Goal: Use online tool/utility: Utilize a website feature to perform a specific function

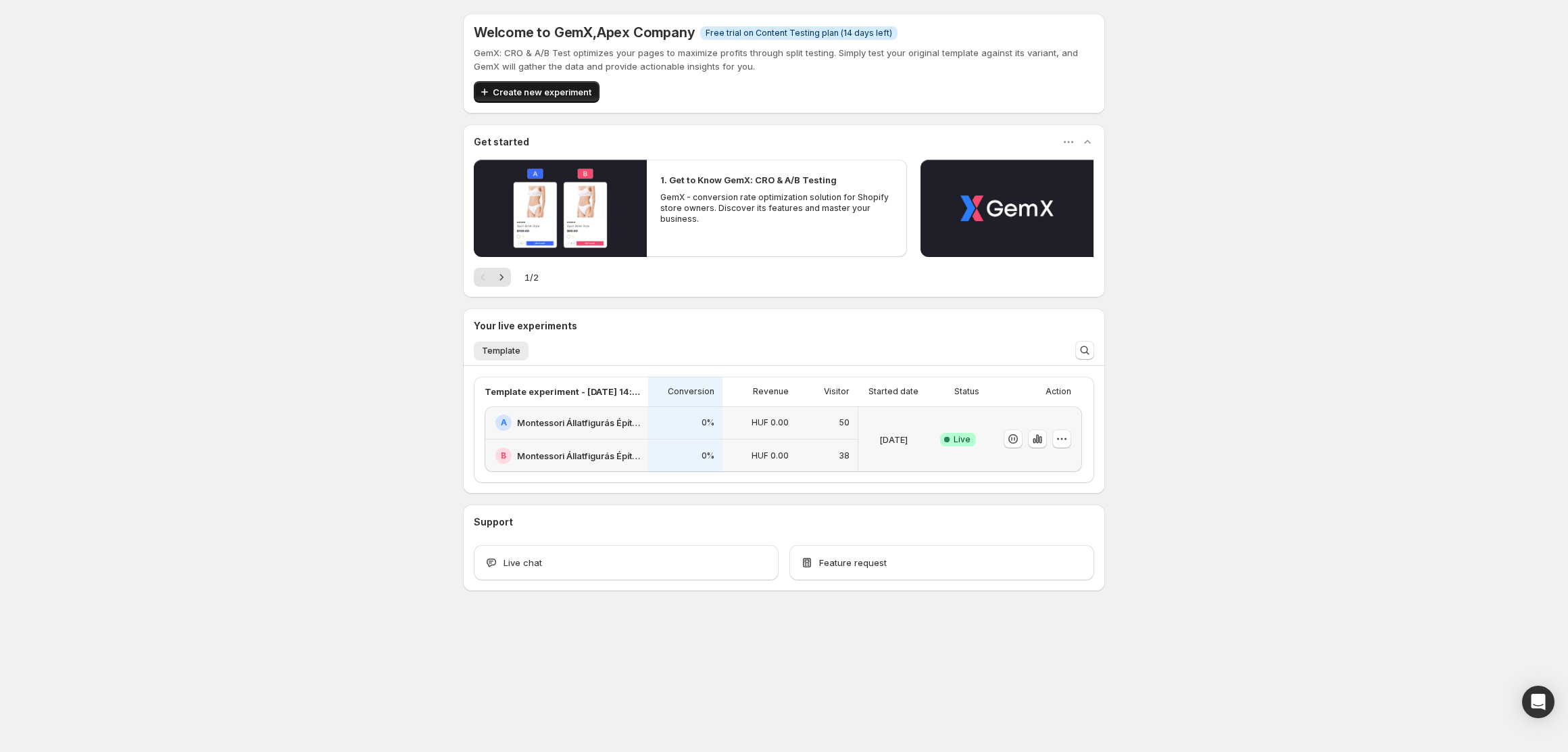
click at [553, 92] on span "Create new experiment" at bounding box center [542, 92] width 99 height 14
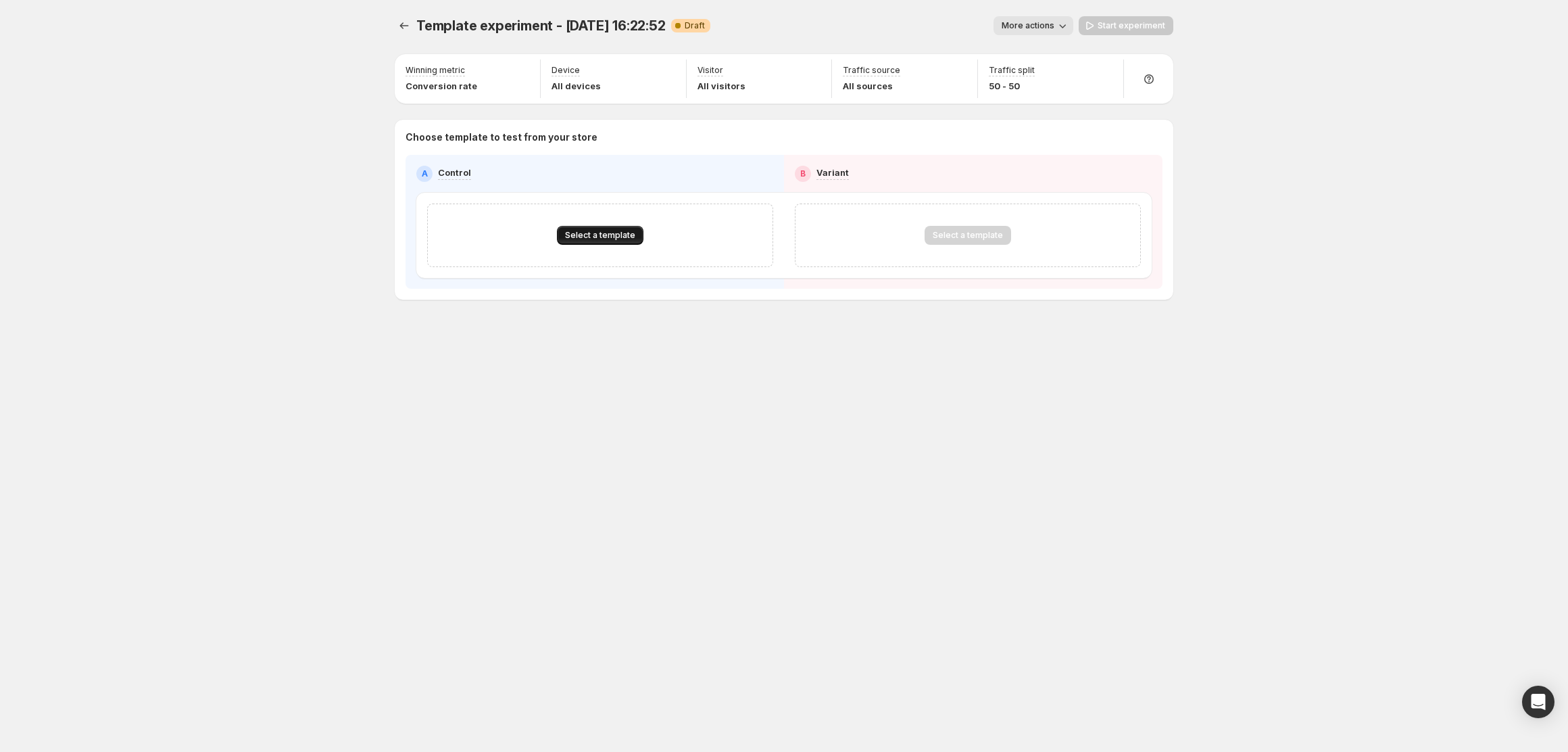
click at [635, 235] on button "Select a template" at bounding box center [600, 235] width 87 height 19
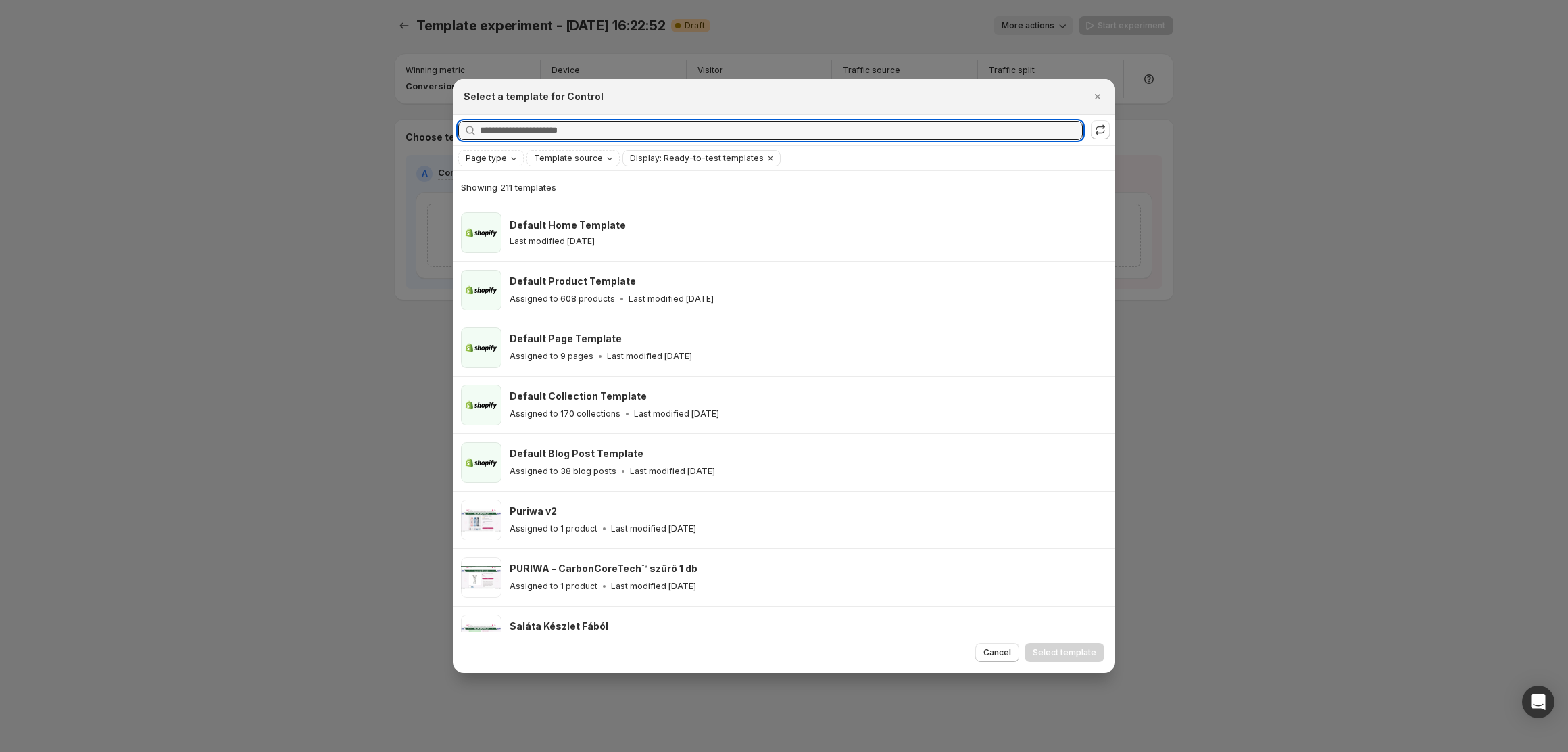
drag, startPoint x: 609, startPoint y: 139, endPoint x: 586, endPoint y: 104, distance: 41.9
click at [609, 138] on input "Searching all templates" at bounding box center [782, 130] width 603 height 19
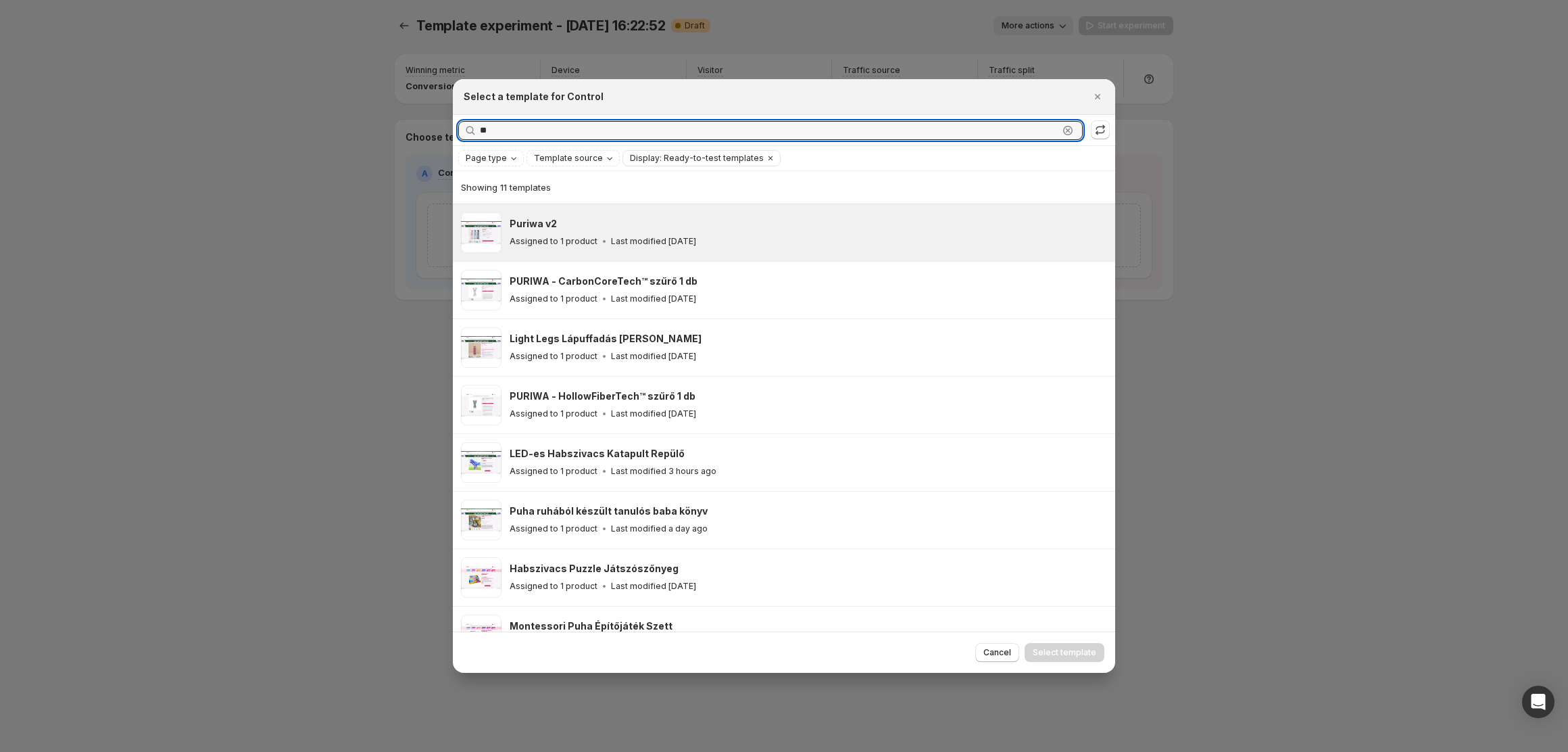
type input "**"
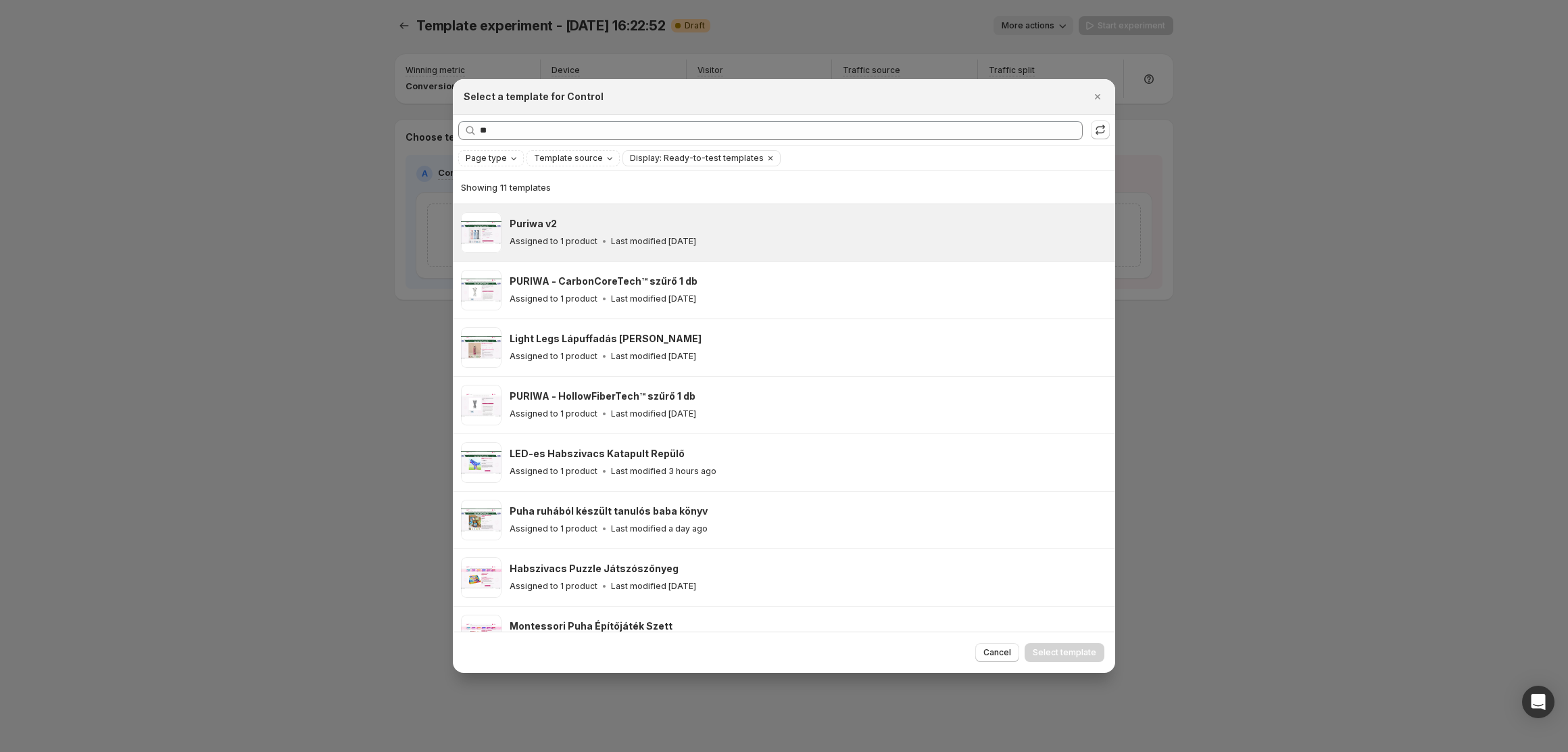
click at [571, 231] on div "Puriwa v2" at bounding box center [806, 224] width 593 height 14
click at [1075, 658] on span "Select template" at bounding box center [1064, 652] width 63 height 11
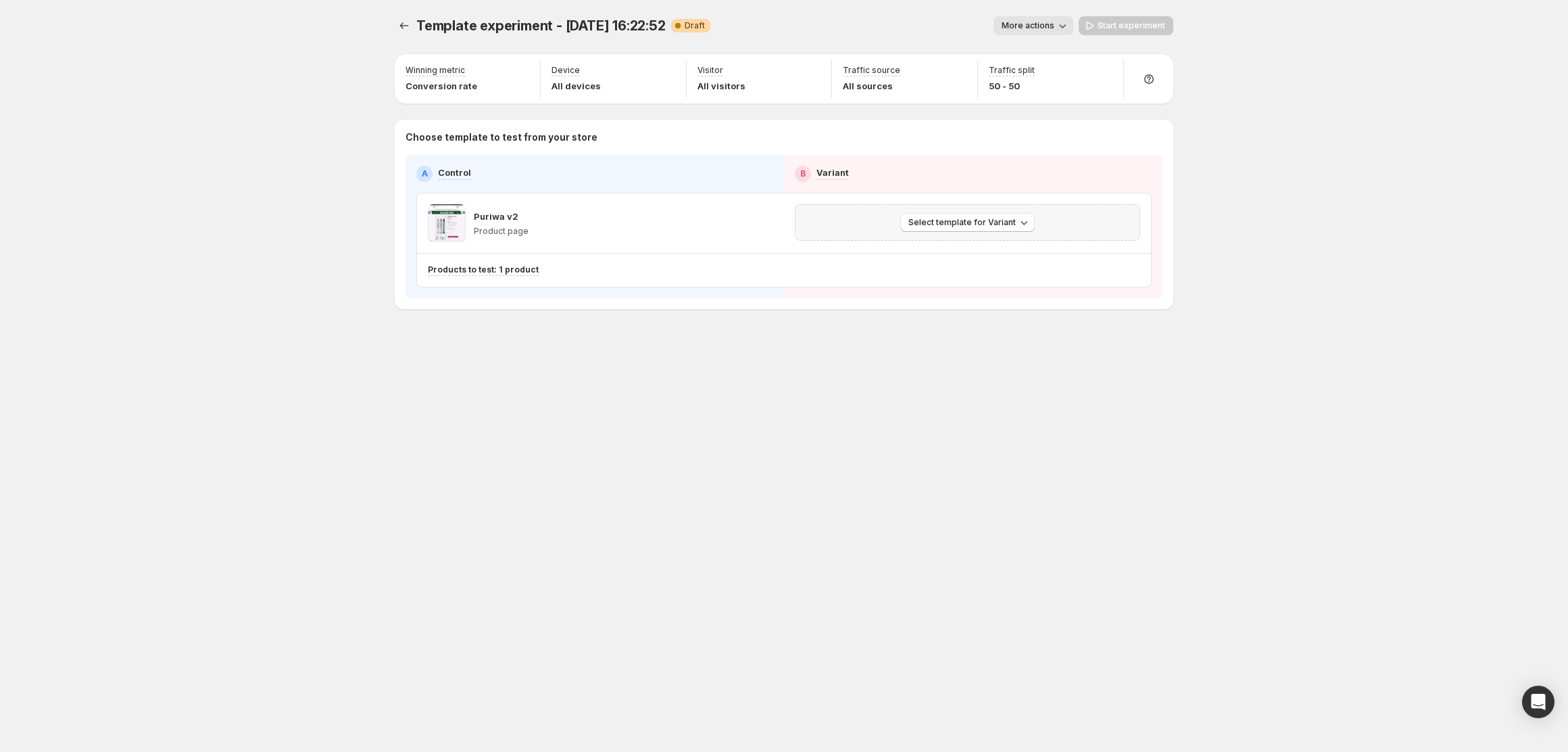
click at [988, 210] on div "Select template for Variant" at bounding box center [968, 223] width 345 height 36
click at [969, 223] on span "Select template for Variant" at bounding box center [962, 223] width 108 height 11
click at [964, 252] on span "Select an existing template" at bounding box center [957, 251] width 115 height 11
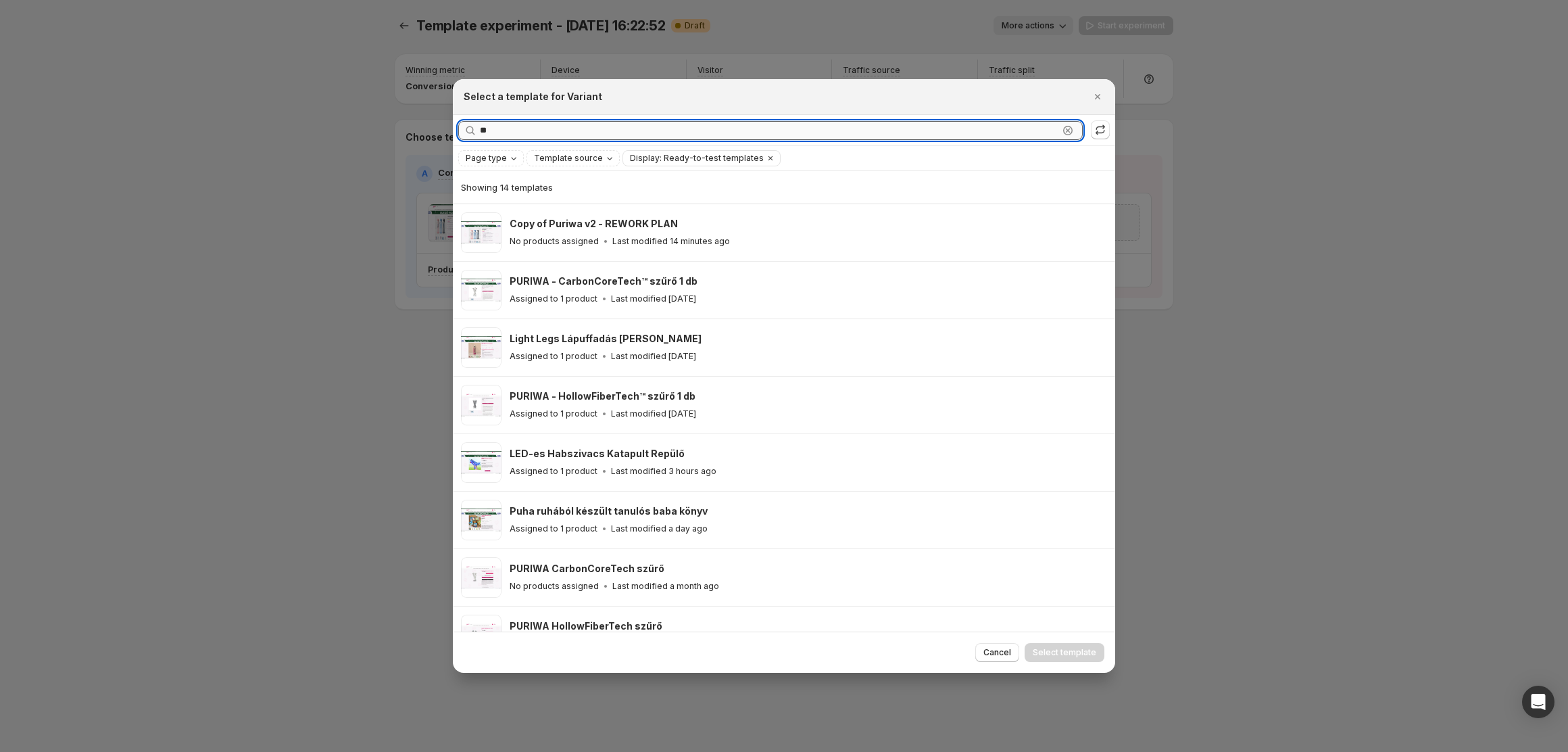
click at [712, 130] on input "**" at bounding box center [770, 130] width 579 height 19
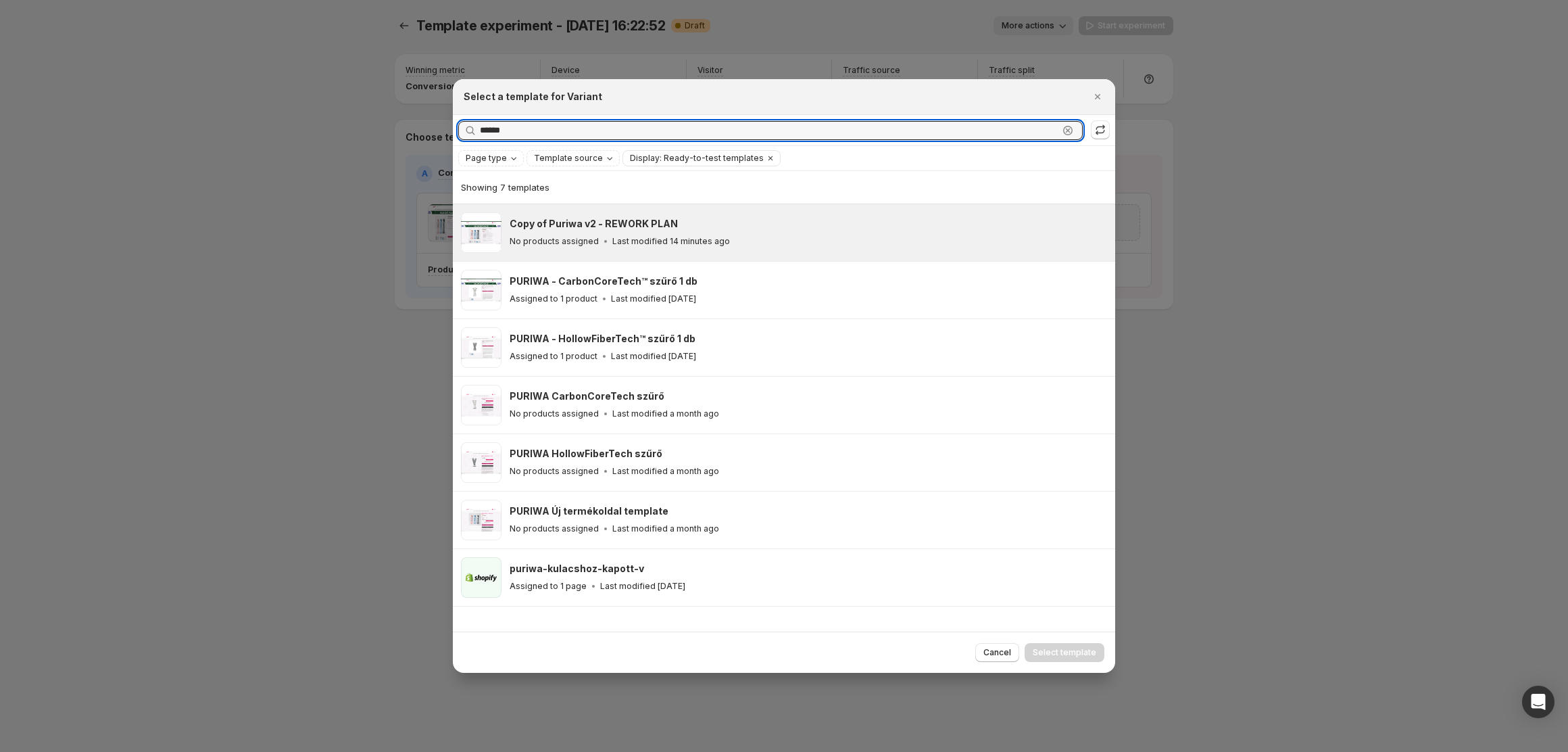
type input "******"
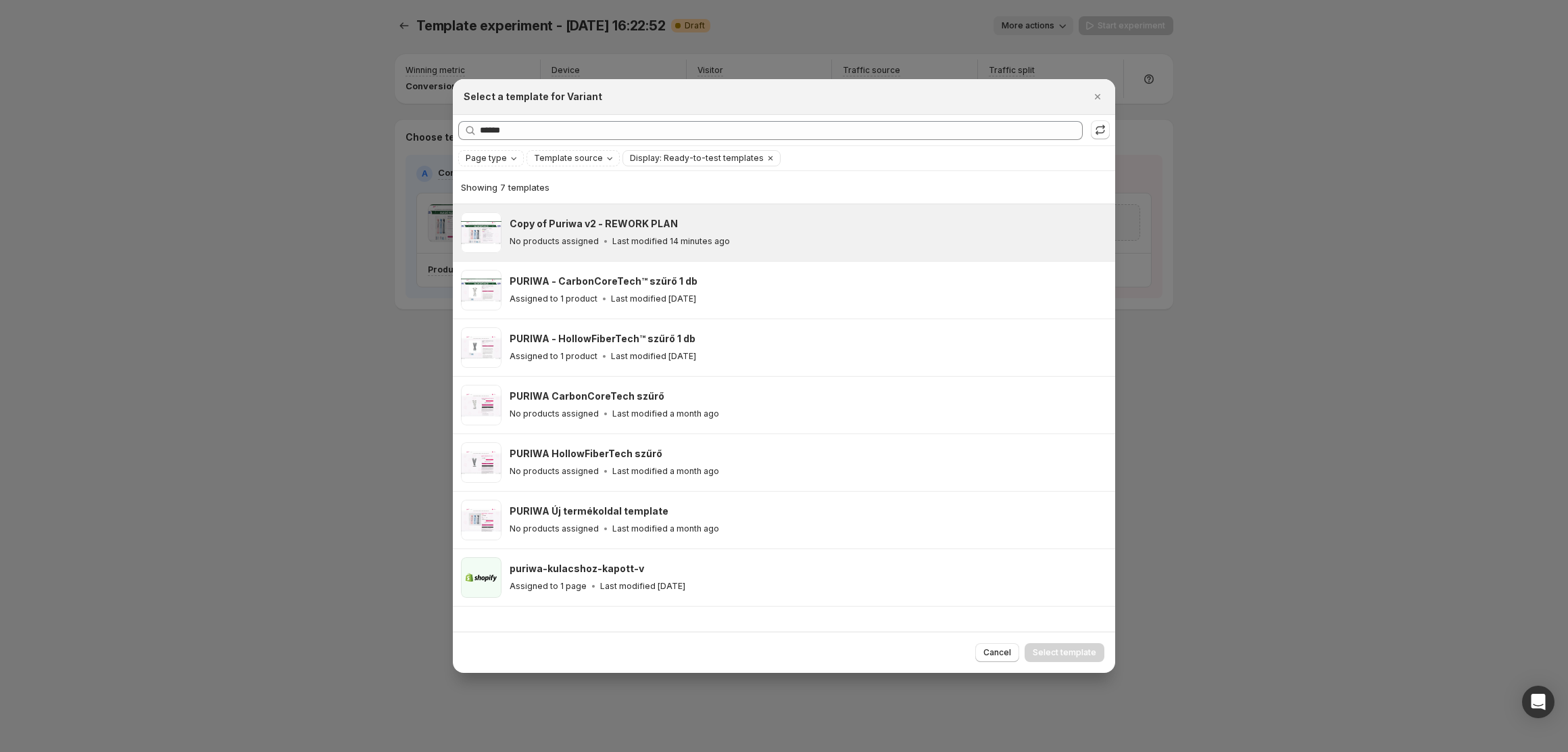
click at [683, 213] on div "Copy of Puriwa v2 - REWORK PLAN No products assigned Last modified 14 minutes a…" at bounding box center [808, 233] width 598 height 41
click at [1057, 645] on button "Select template" at bounding box center [1064, 652] width 80 height 19
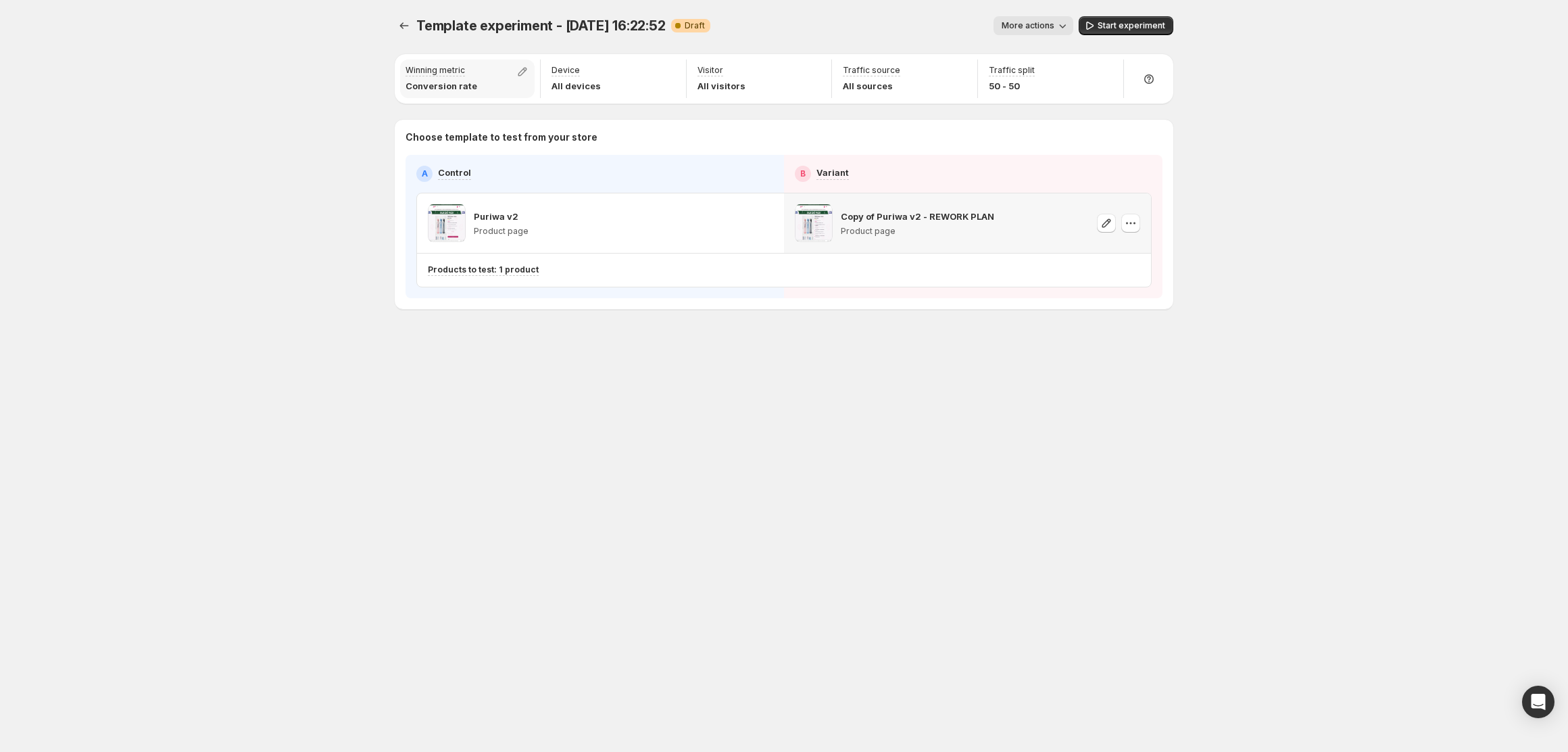
click at [450, 87] on p "Conversion rate" at bounding box center [441, 86] width 72 height 14
click at [520, 75] on icon "button" at bounding box center [522, 72] width 14 height 14
click at [290, 69] on div "Template experiment - [DATE] 16:22:52. This page is ready Template experiment -…" at bounding box center [784, 376] width 1568 height 752
click at [954, 70] on icon "button" at bounding box center [960, 72] width 14 height 14
click at [948, 44] on div "Template experiment - [DATE] 16:22:52. This page is ready Template experiment -…" at bounding box center [784, 26] width 779 height 51
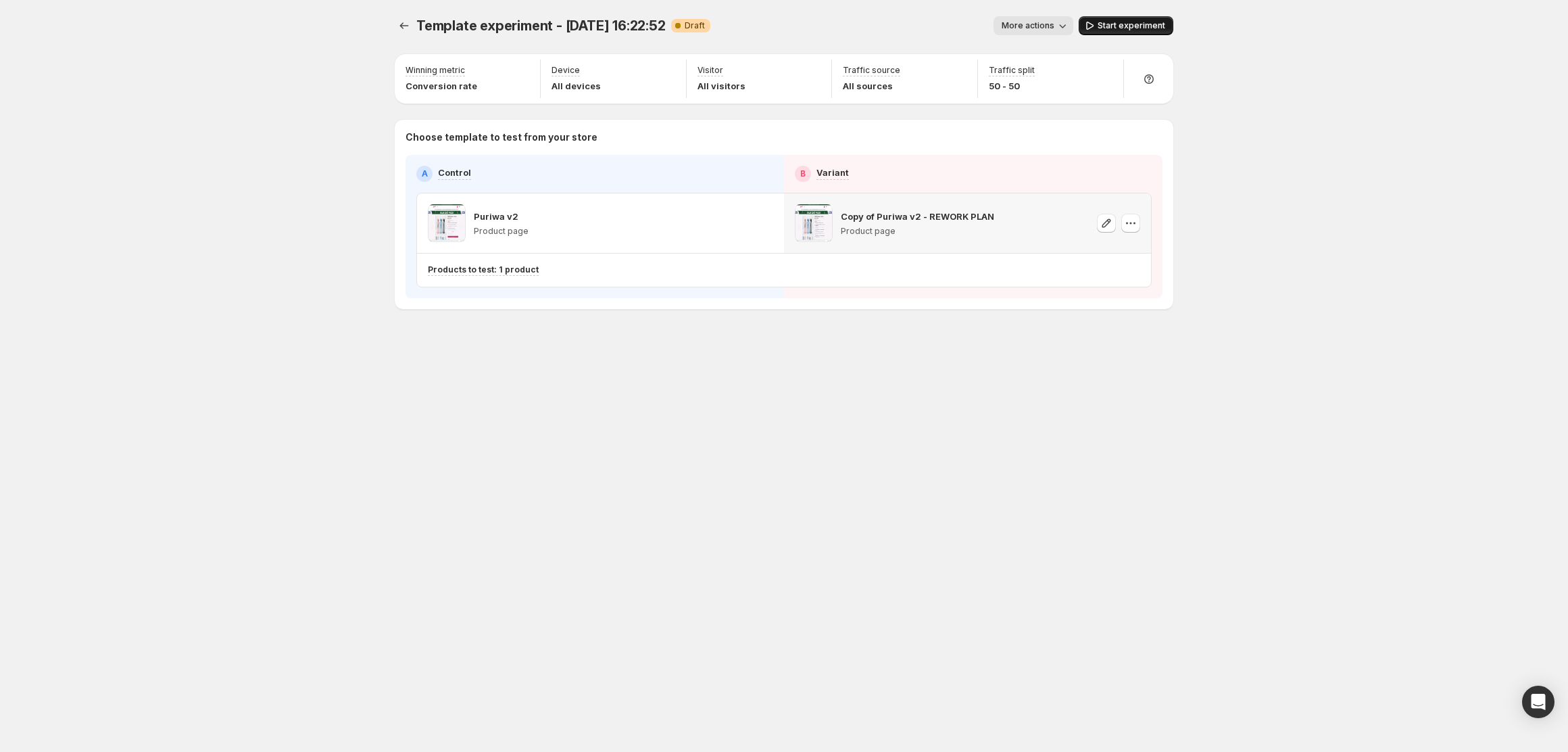
click at [1104, 24] on span "Start experiment" at bounding box center [1132, 26] width 68 height 11
click at [409, 20] on icon "Experiments" at bounding box center [404, 26] width 14 height 14
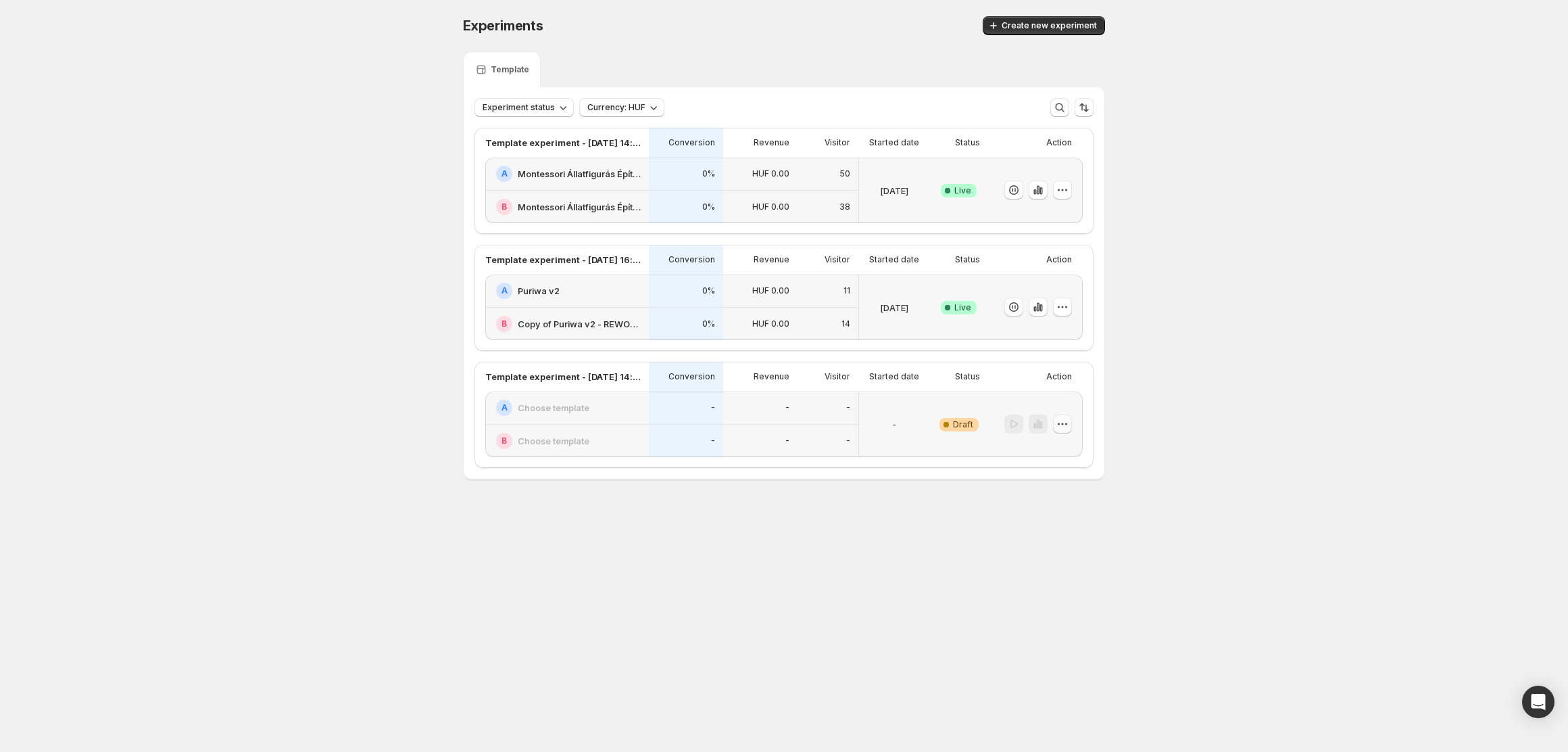
click at [1058, 415] on button "button" at bounding box center [1062, 424] width 19 height 19
click at [1055, 523] on span "Delete" at bounding box center [1052, 522] width 27 height 11
